Goal: Complete application form

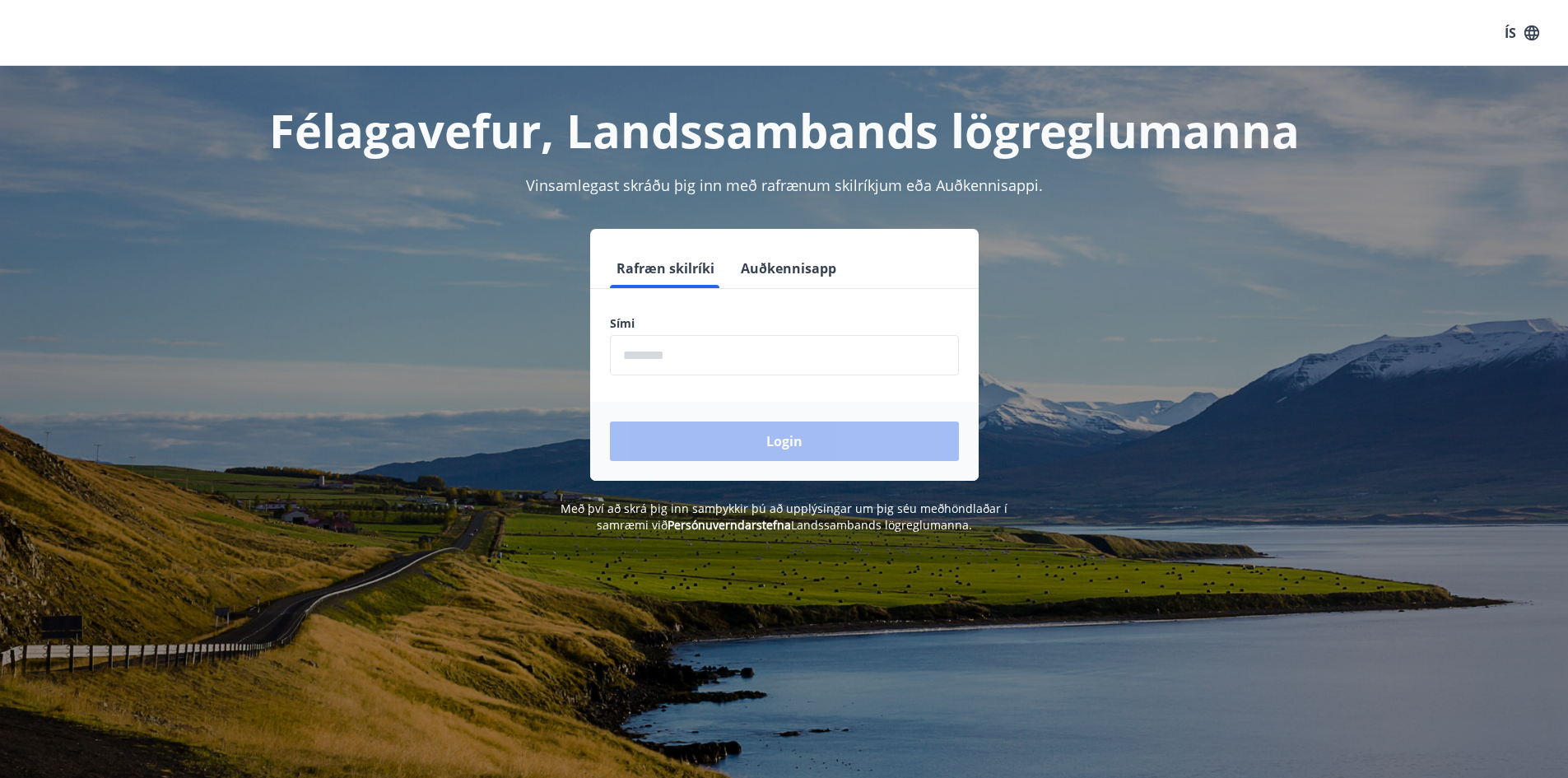
click at [820, 372] on input "phone" at bounding box center [785, 355] width 349 height 40
type input "********"
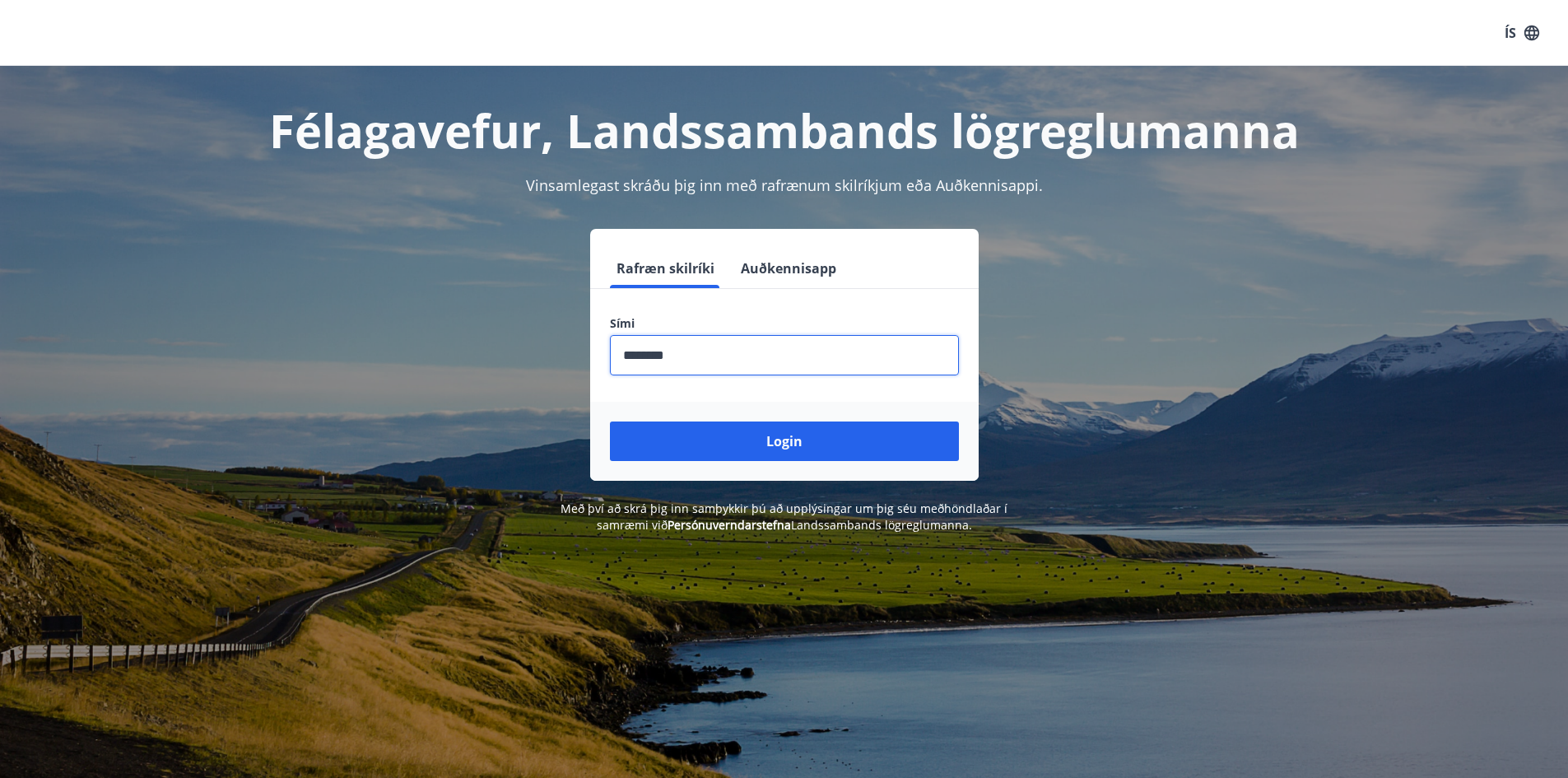
click at [791, 436] on button "Login" at bounding box center [785, 440] width 349 height 39
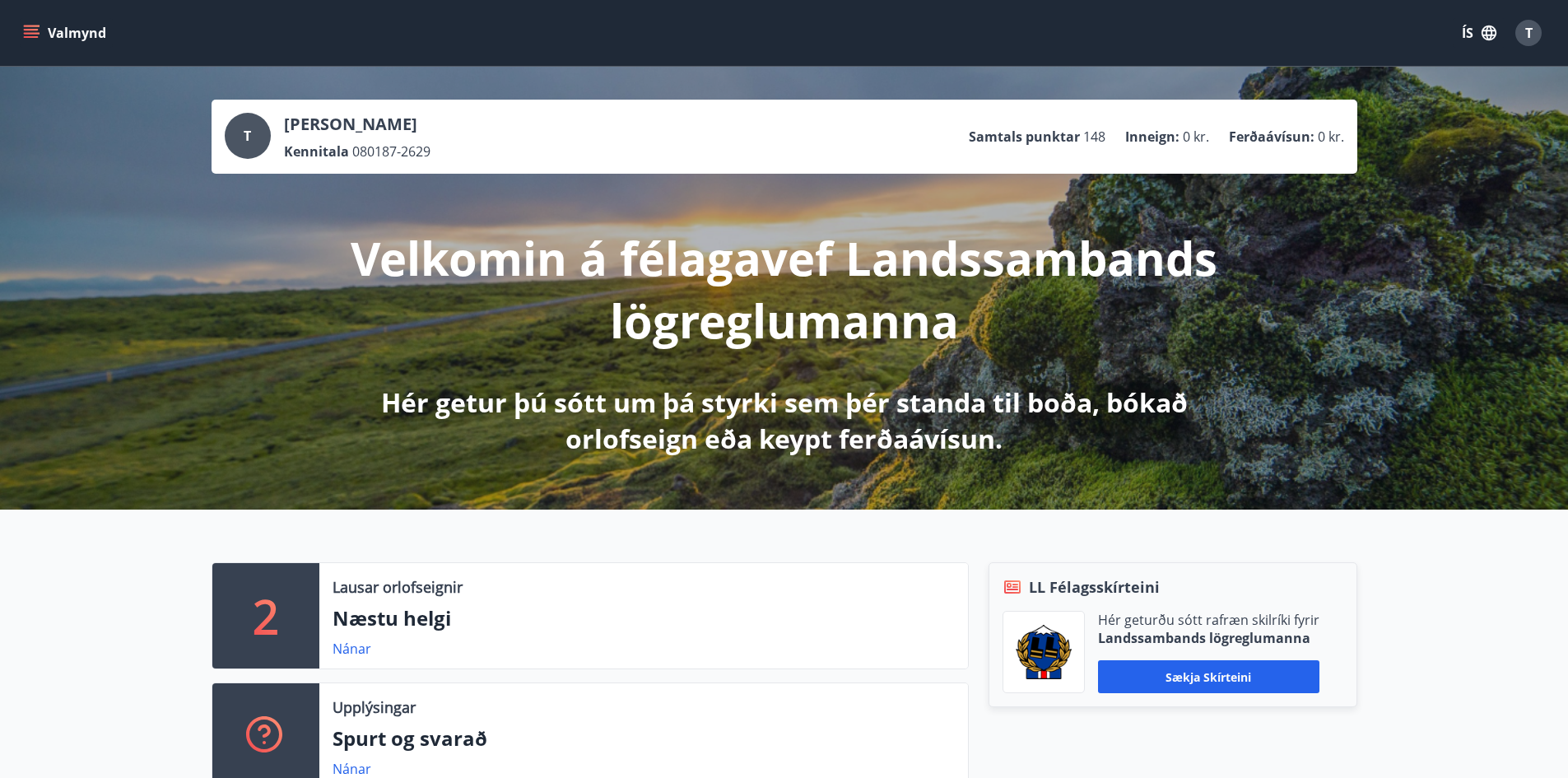
click at [37, 33] on icon "menu" at bounding box center [33, 33] width 18 height 2
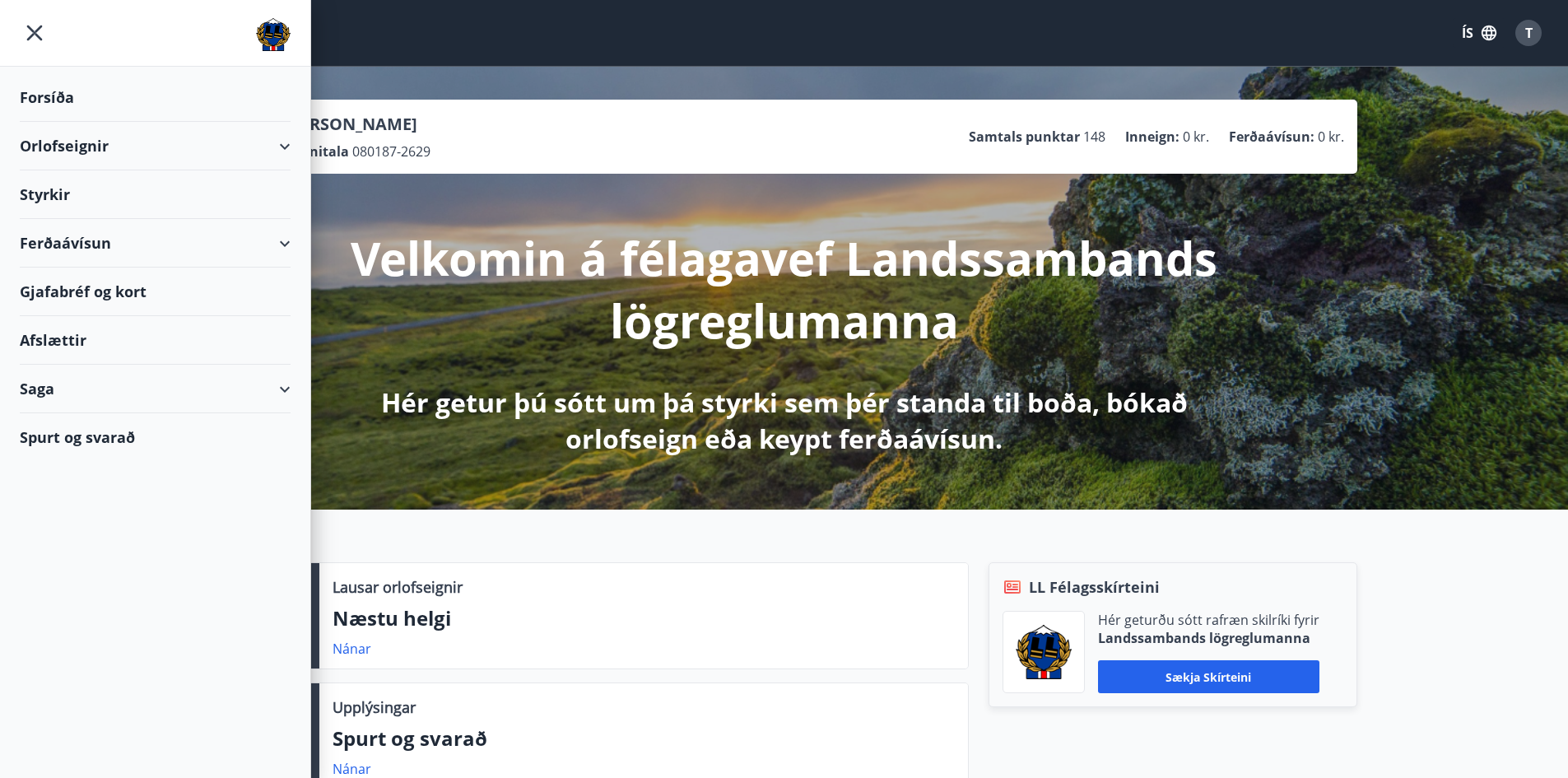
click at [36, 188] on div "Styrkir" at bounding box center [155, 195] width 271 height 49
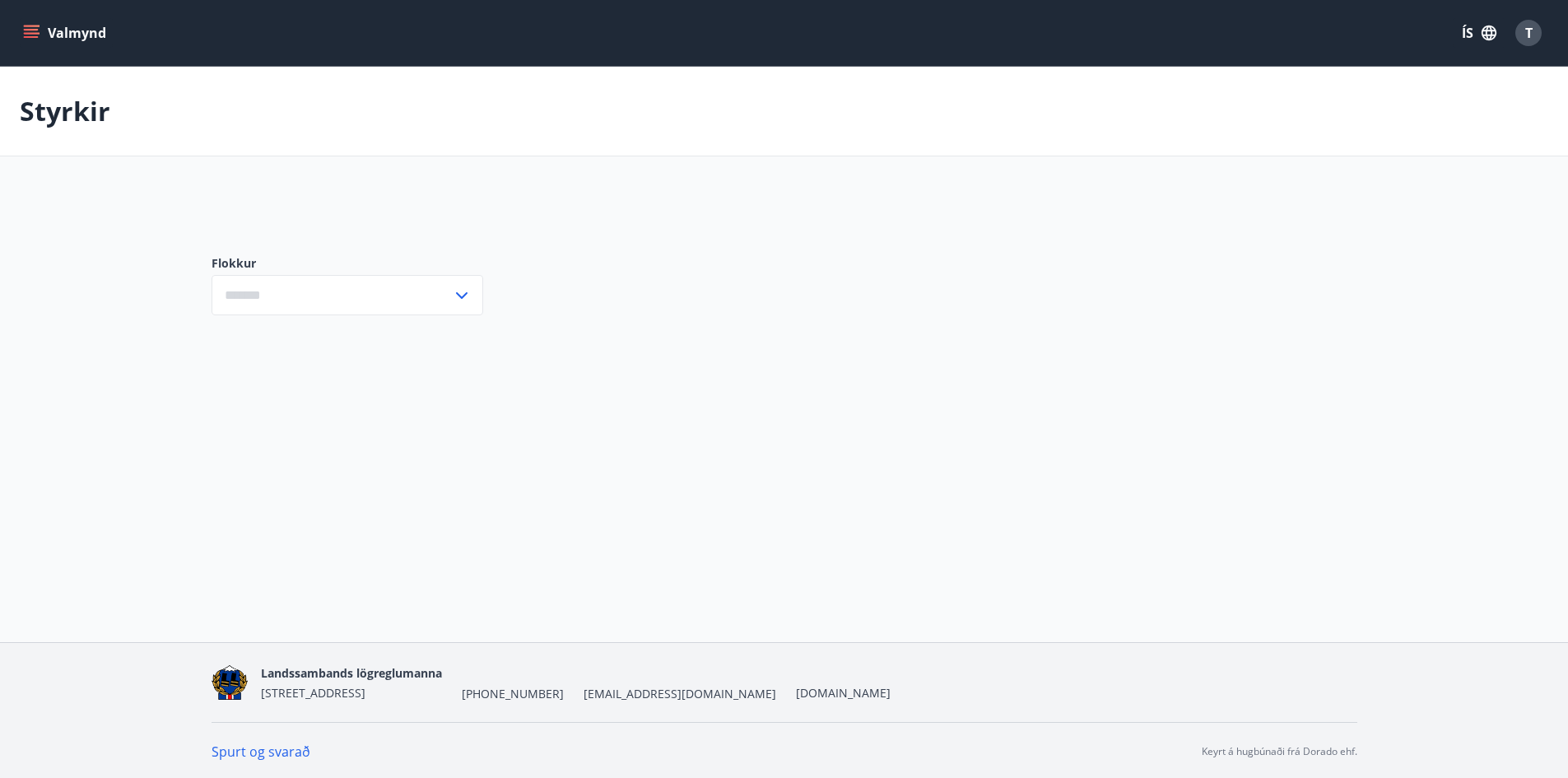
type input "***"
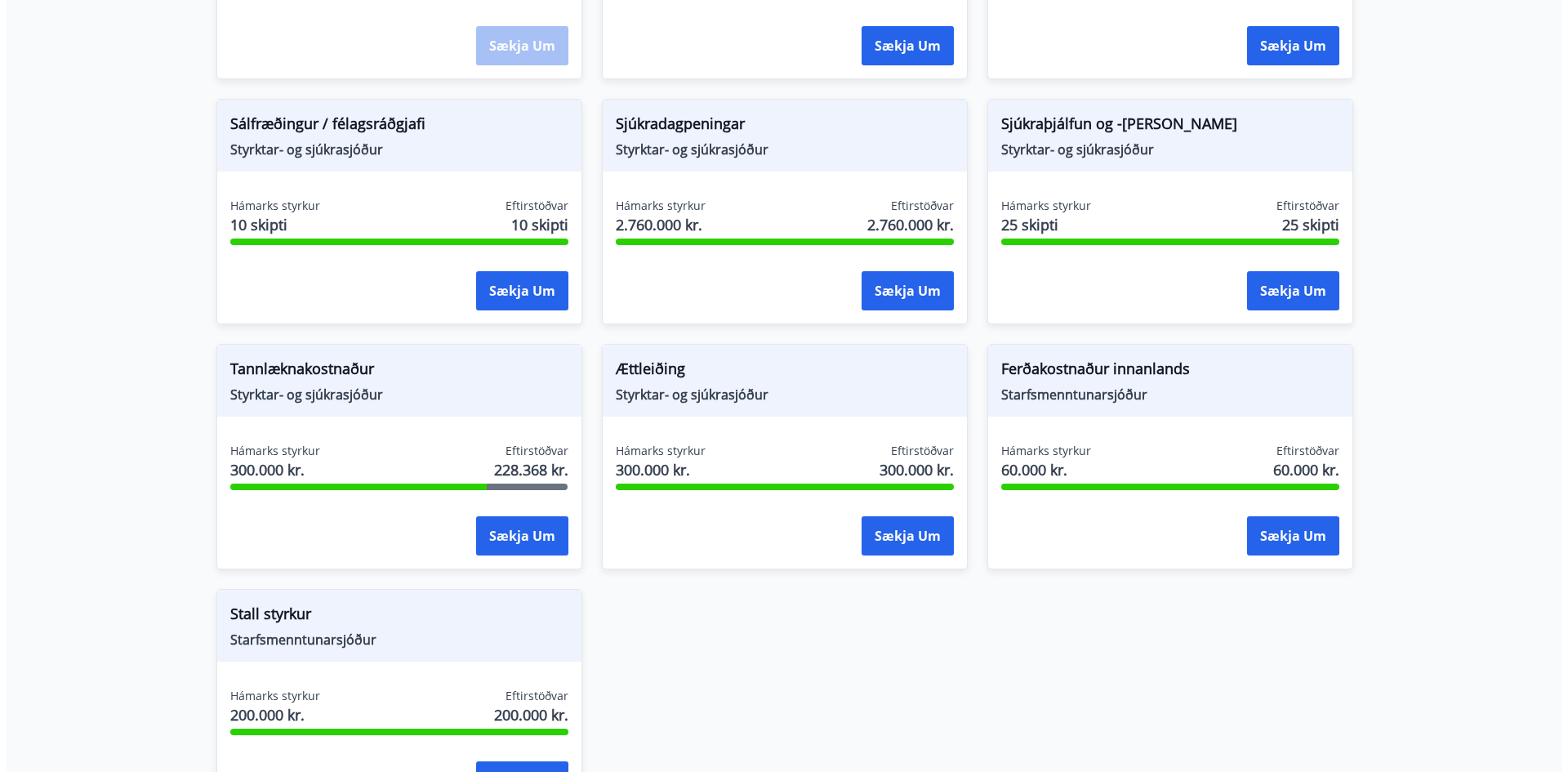
scroll to position [1225, 0]
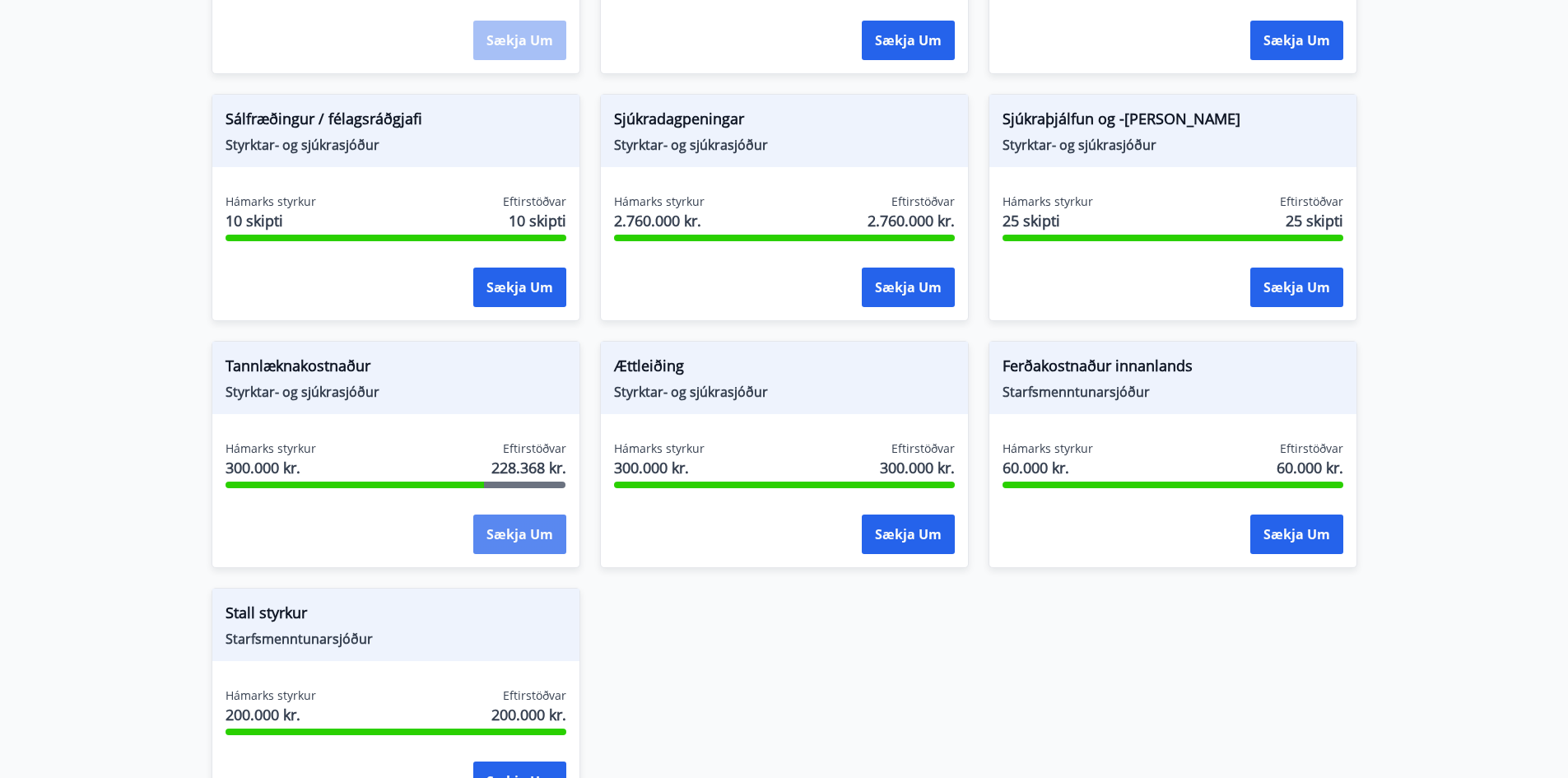
click at [530, 535] on button "Sækja um" at bounding box center [519, 533] width 93 height 39
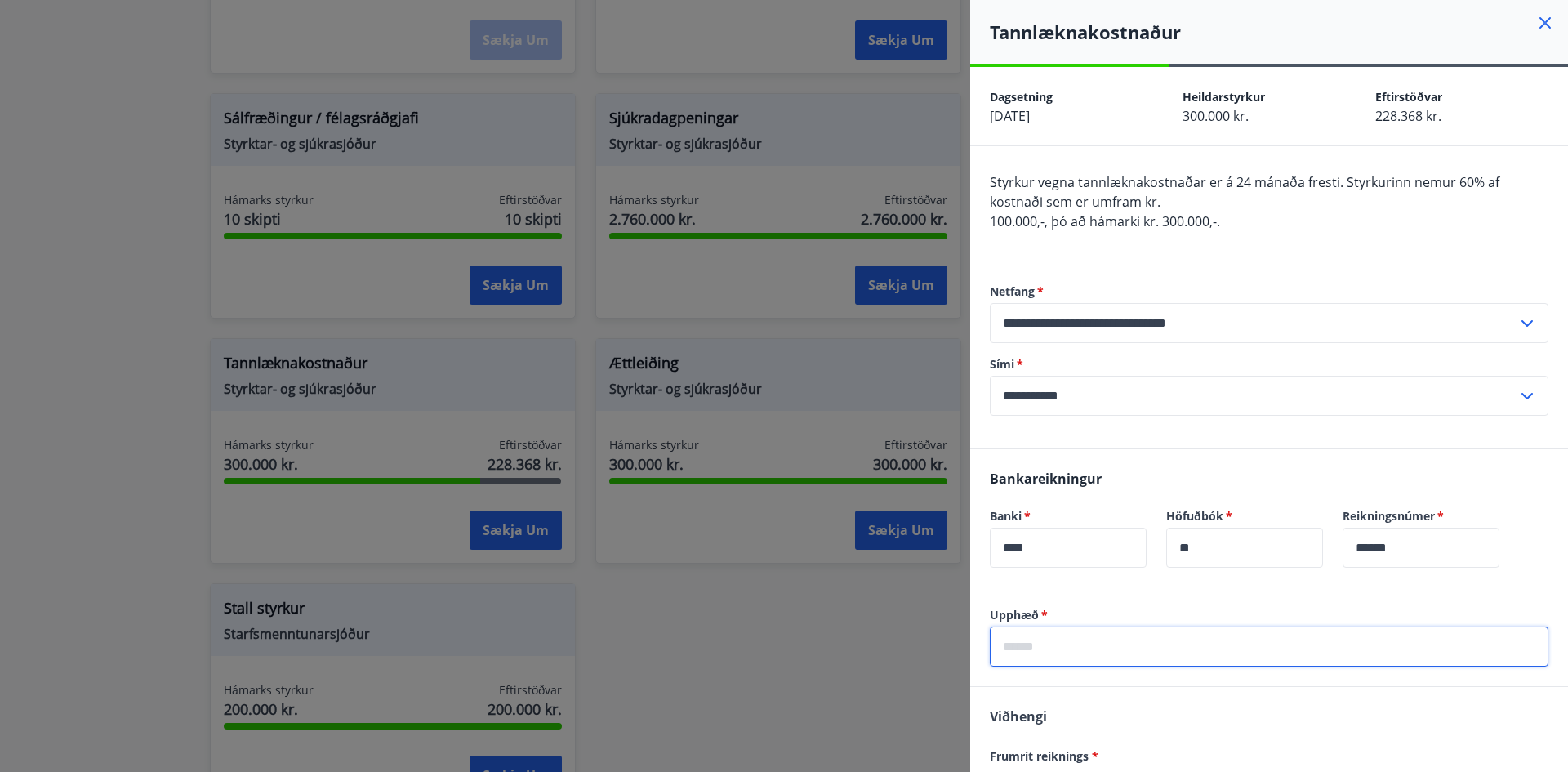
click at [1120, 642] on input "text" at bounding box center [1269, 646] width 559 height 40
type input "******"
click at [1160, 718] on div "[PERSON_NAME] reiknings * [PERSON_NAME] við viðhengi Viðhengi er nauðsynlegt! V…" at bounding box center [1269, 785] width 598 height 199
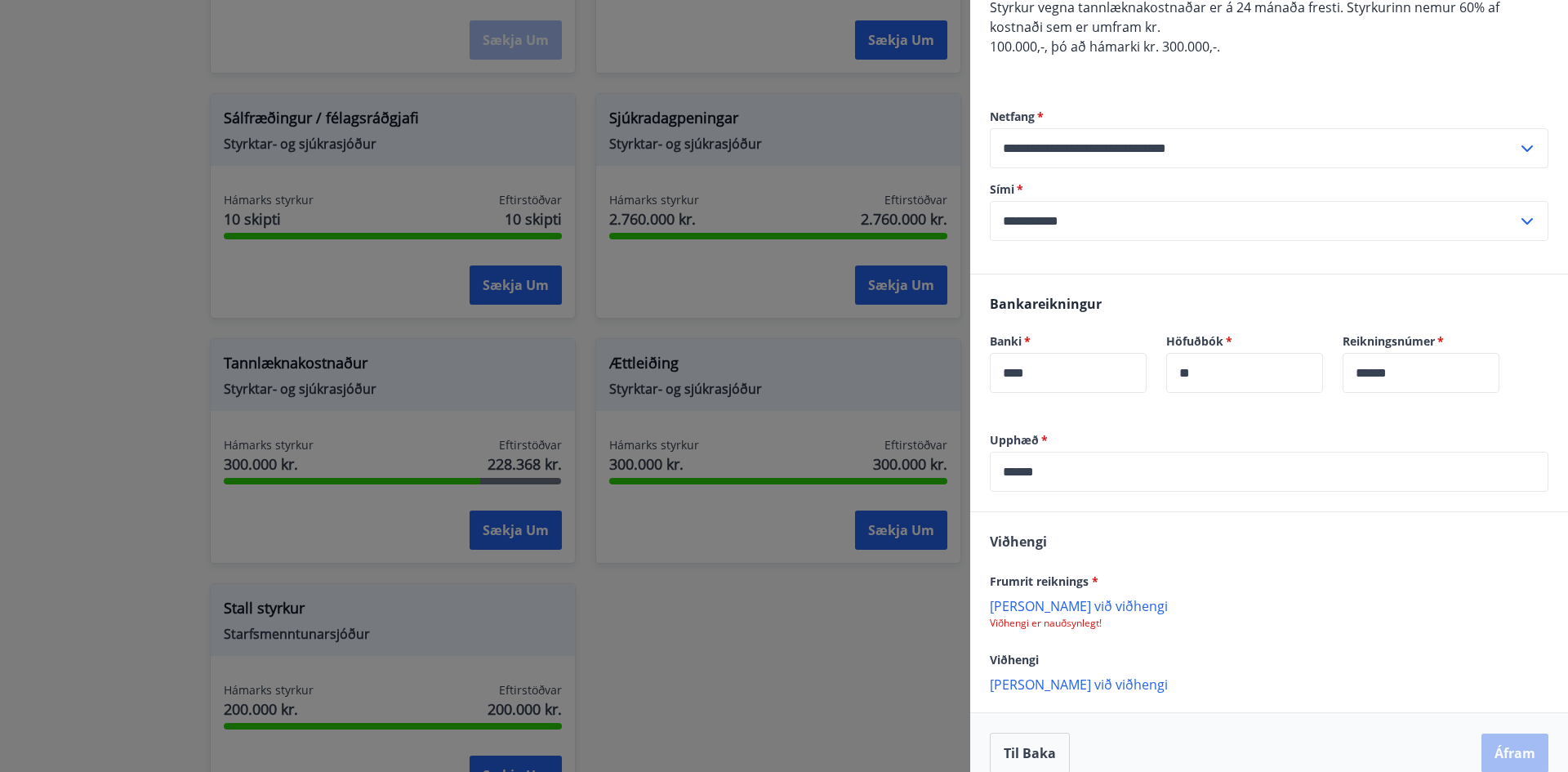
scroll to position [196, 0]
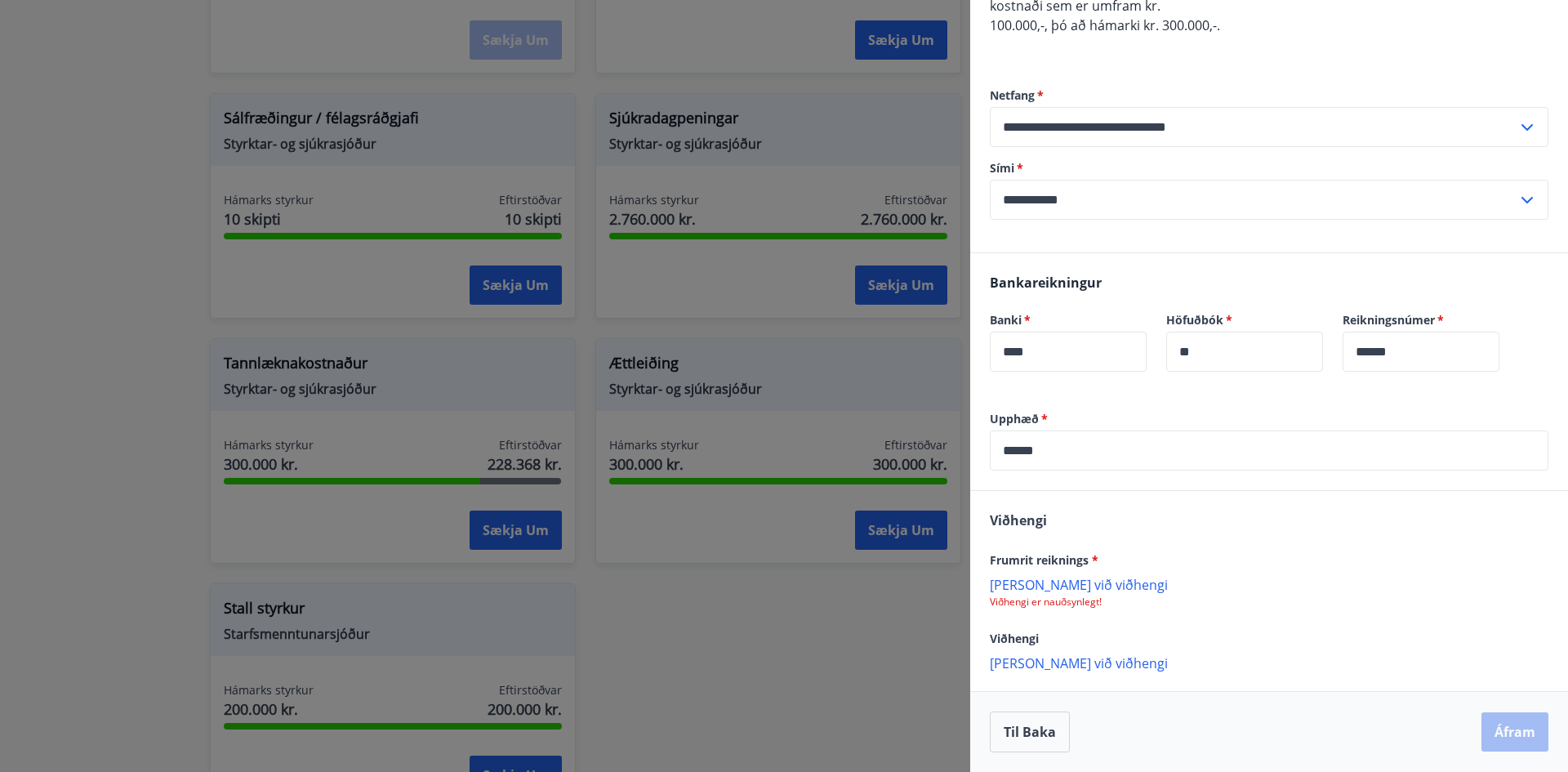
click at [1055, 663] on p "[PERSON_NAME] við viðhengi" at bounding box center [1269, 662] width 559 height 16
click at [1047, 583] on p "[PERSON_NAME] við viðhengi" at bounding box center [1269, 584] width 559 height 16
click at [1009, 668] on p "[PERSON_NAME] við viðhengi" at bounding box center [1269, 663] width 559 height 16
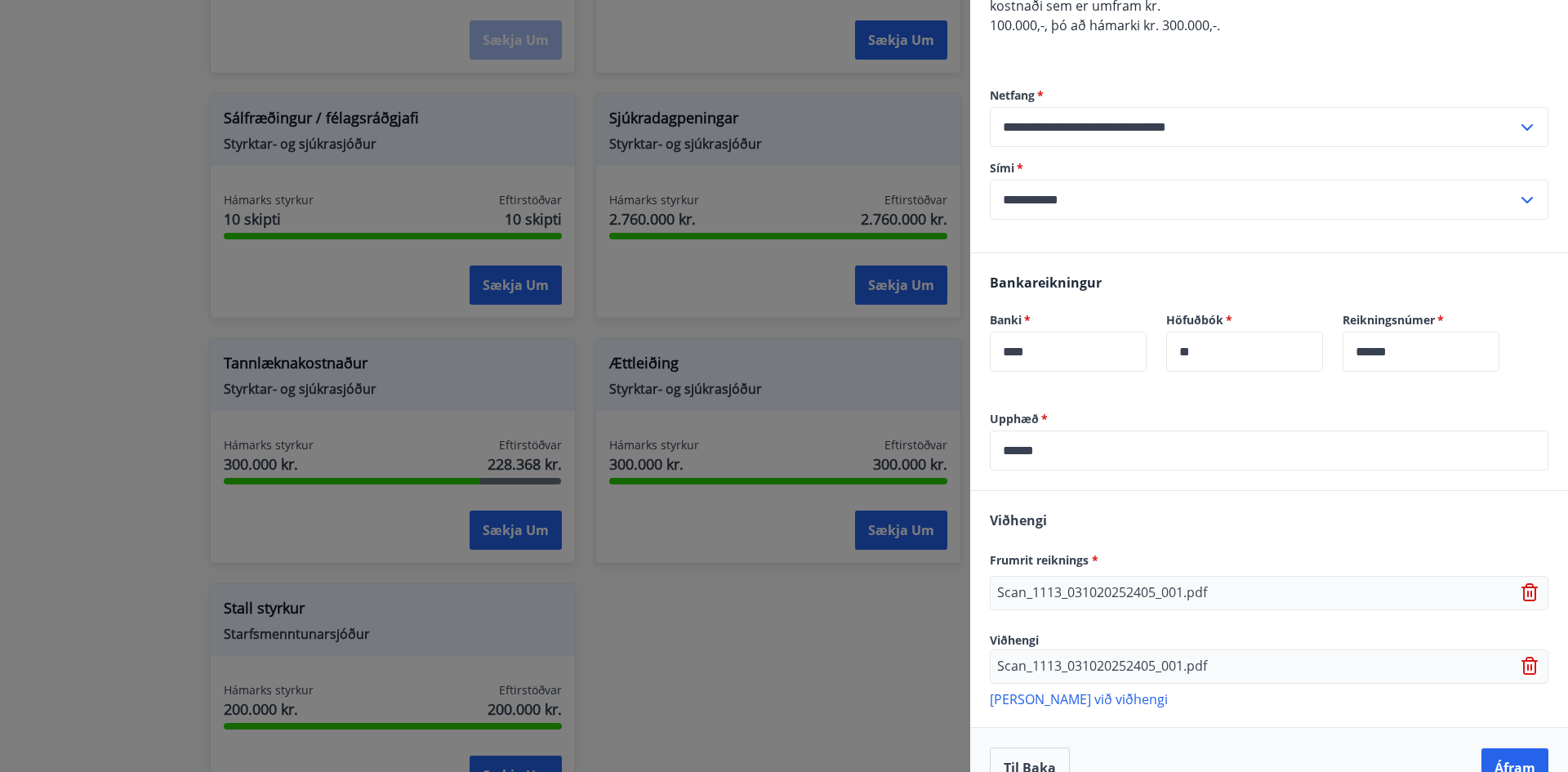
click at [1501, 670] on div "Scan_1113_031020252405_001.pdf" at bounding box center [1269, 666] width 559 height 34
click at [1521, 670] on icon at bounding box center [1531, 666] width 20 height 20
click at [1074, 669] on p "[PERSON_NAME] við viðhengi" at bounding box center [1269, 663] width 559 height 16
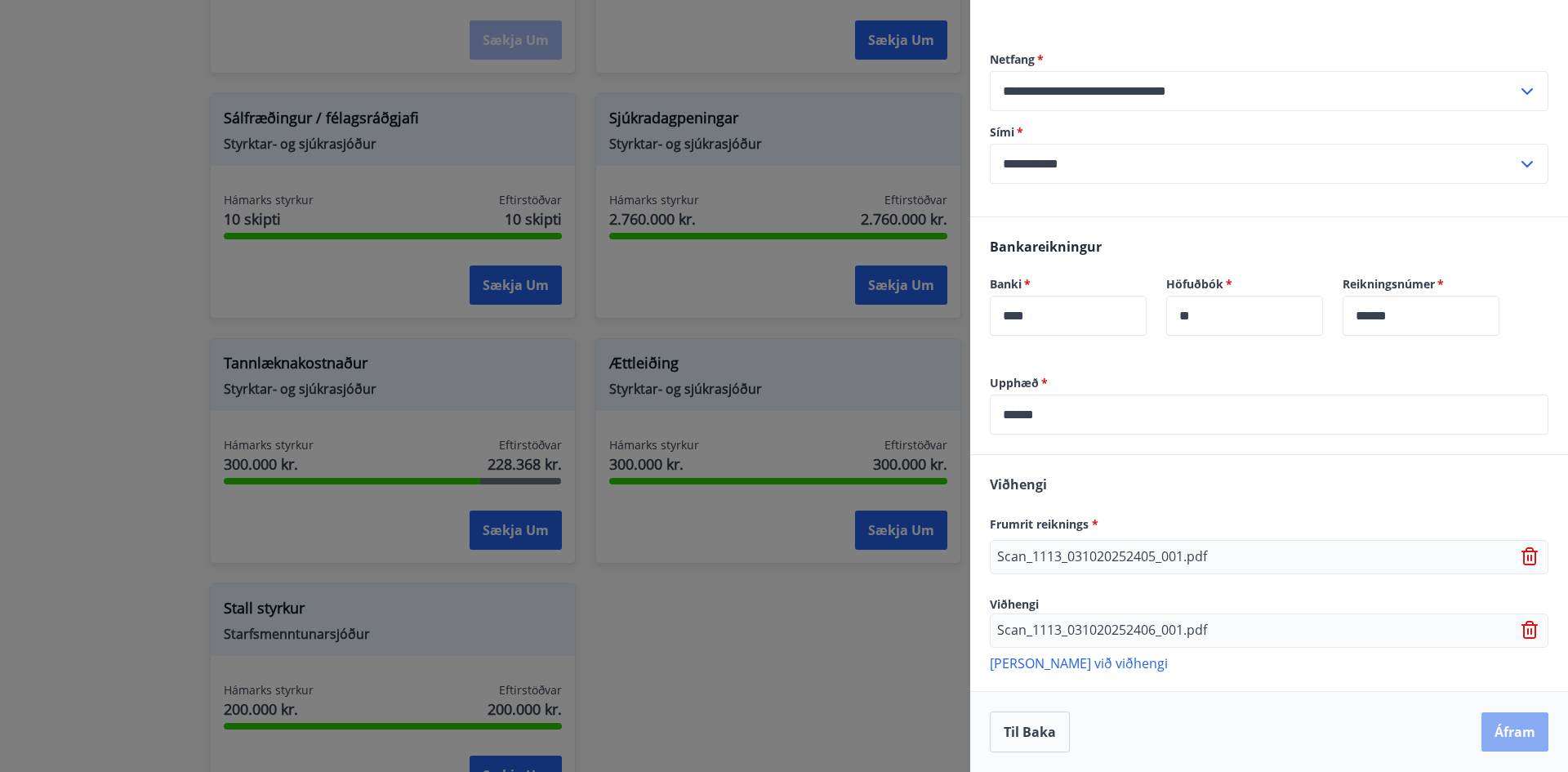
click at [1511, 731] on button "Áfram" at bounding box center [1515, 731] width 67 height 39
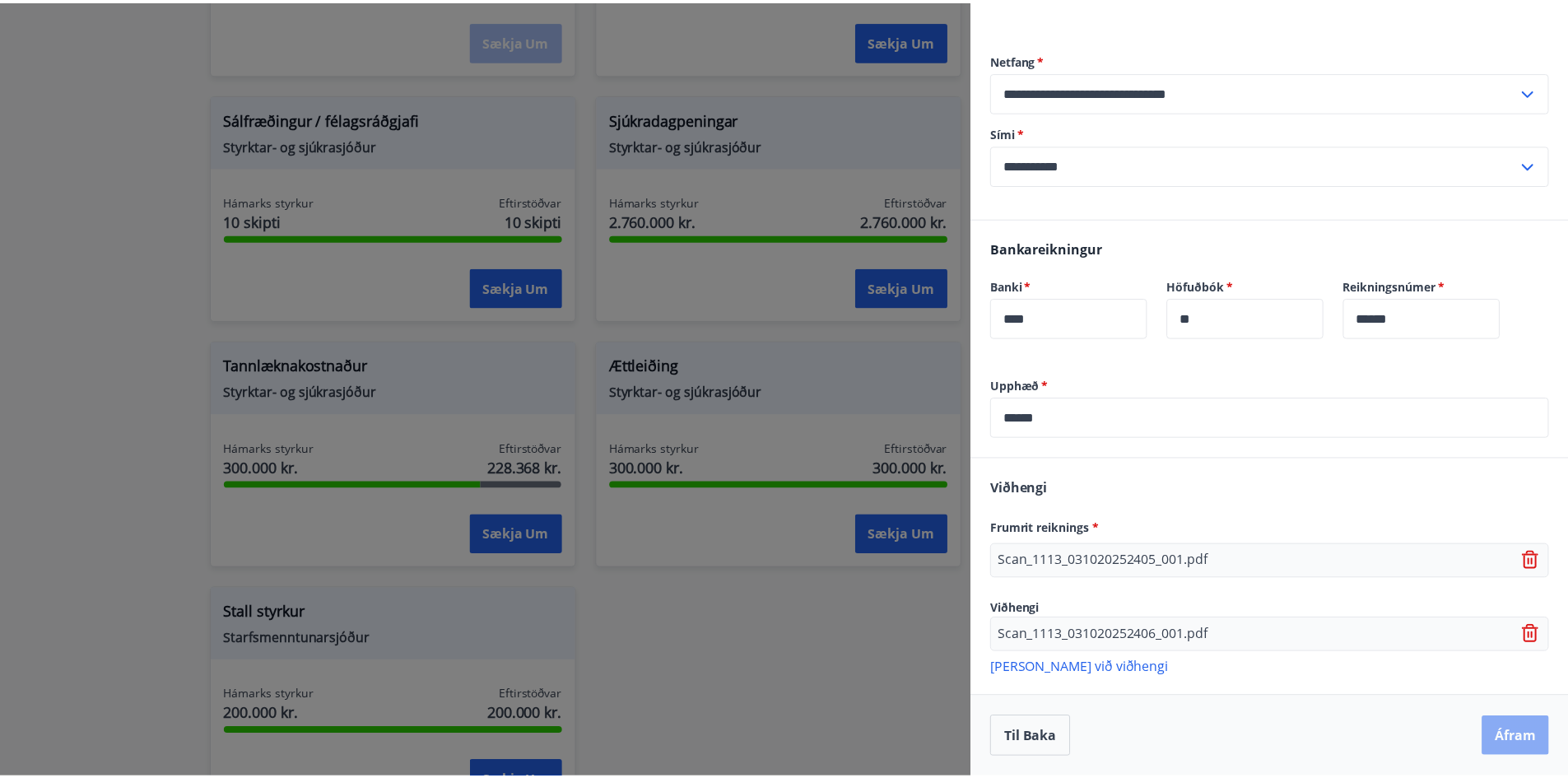
scroll to position [0, 0]
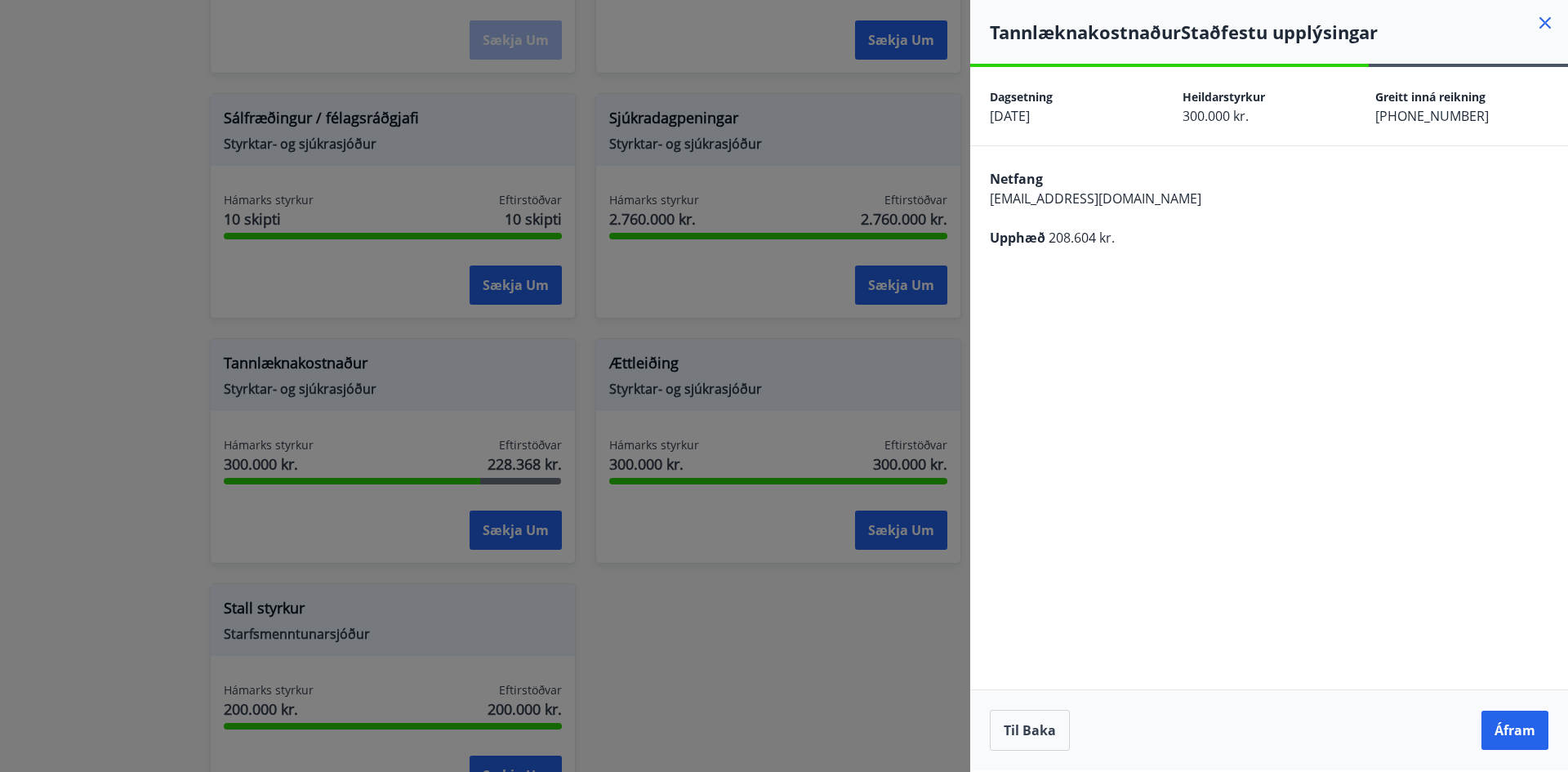
click at [1508, 735] on button "Áfram" at bounding box center [1515, 729] width 67 height 39
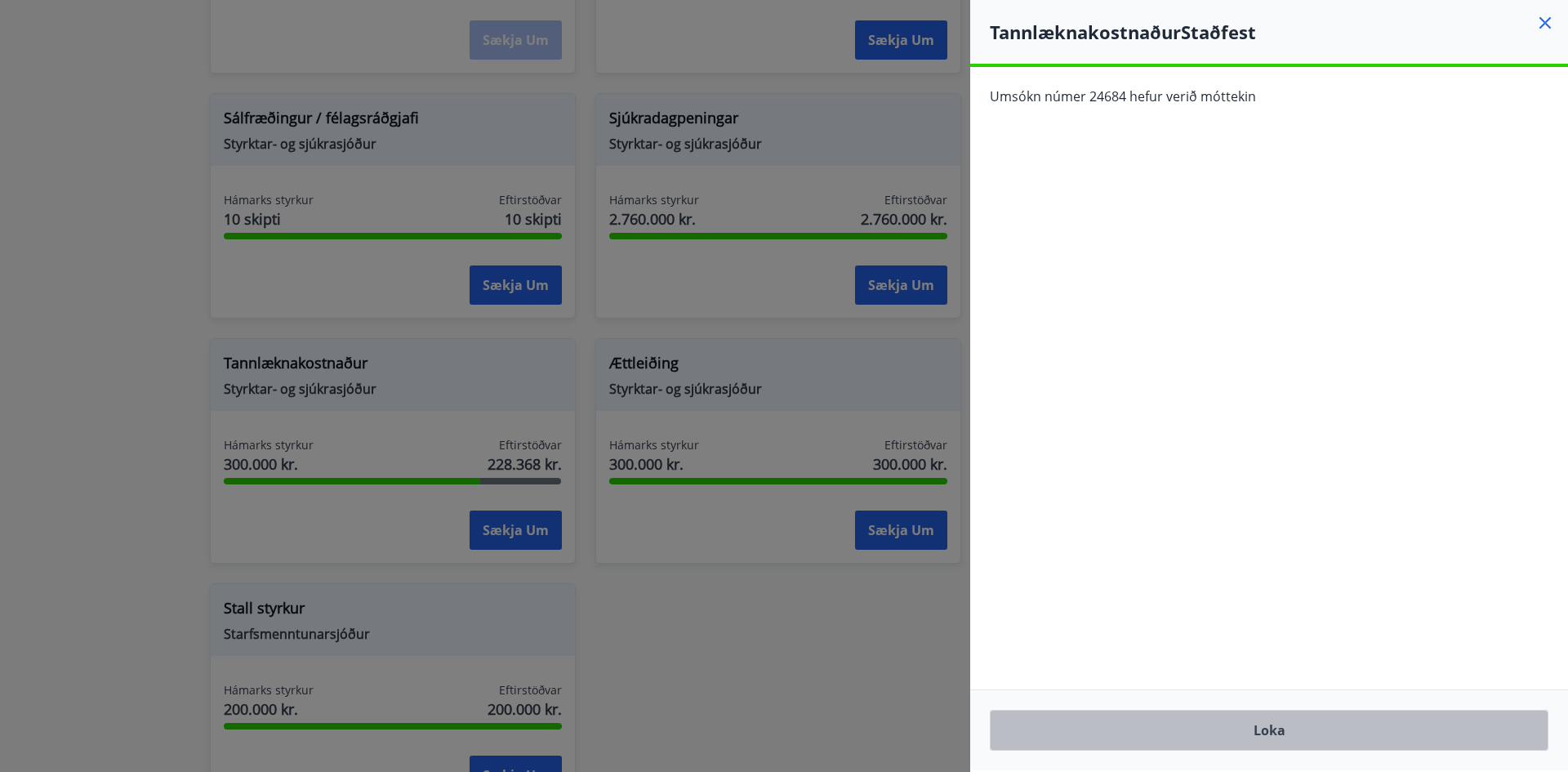
click at [1444, 744] on button "Loka" at bounding box center [1269, 729] width 559 height 41
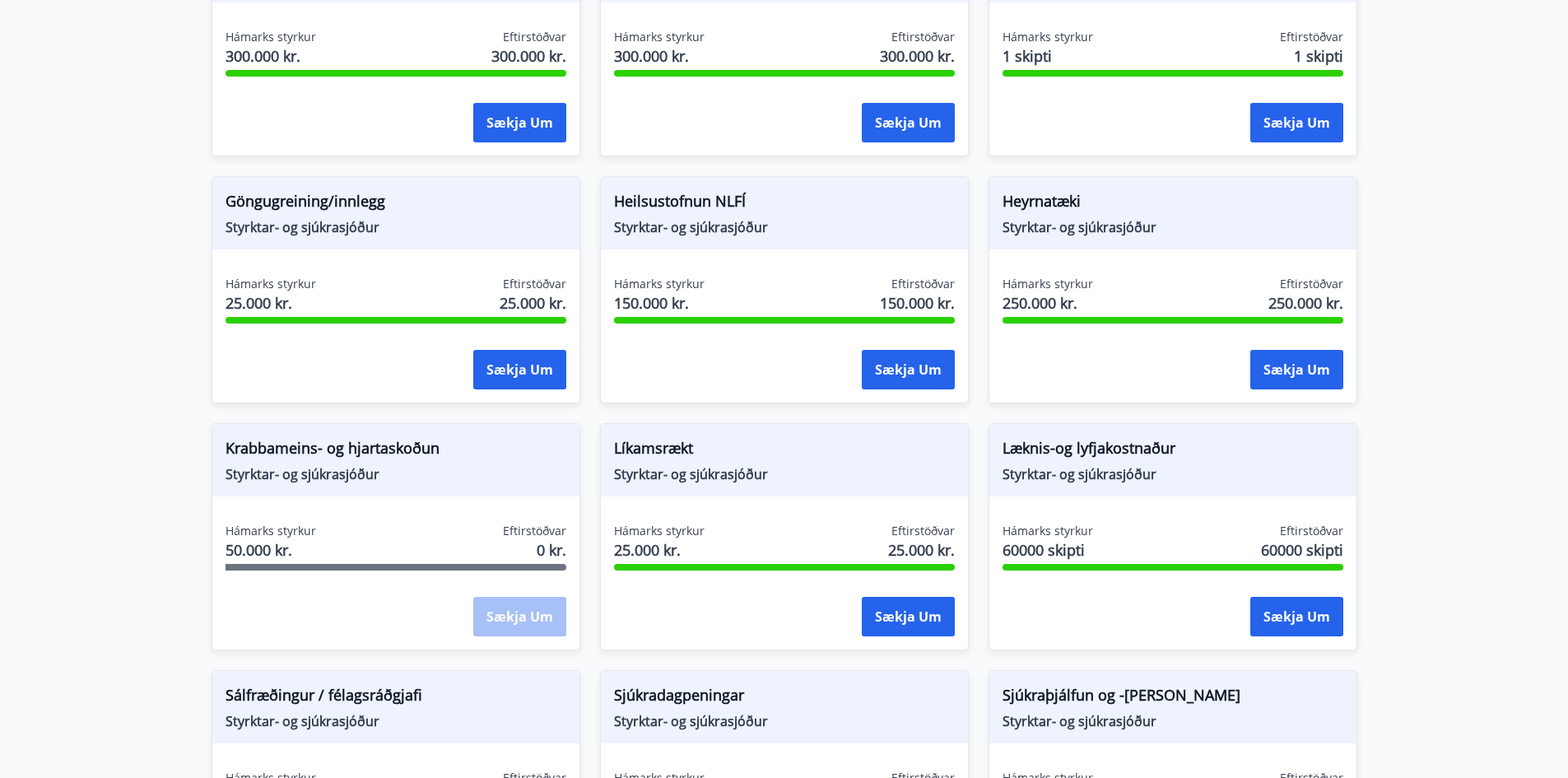
scroll to position [576, 0]
